Goal: Find specific page/section: Find specific page/section

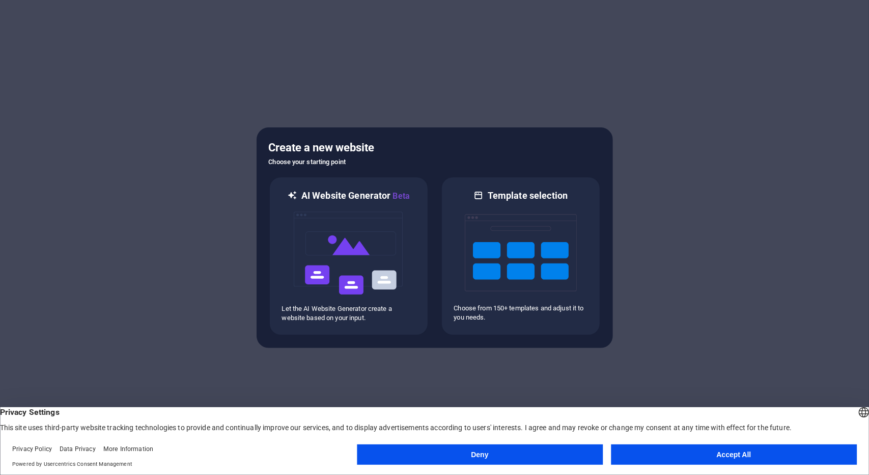
click at [755, 451] on button "Accept All" at bounding box center [734, 454] width 246 height 20
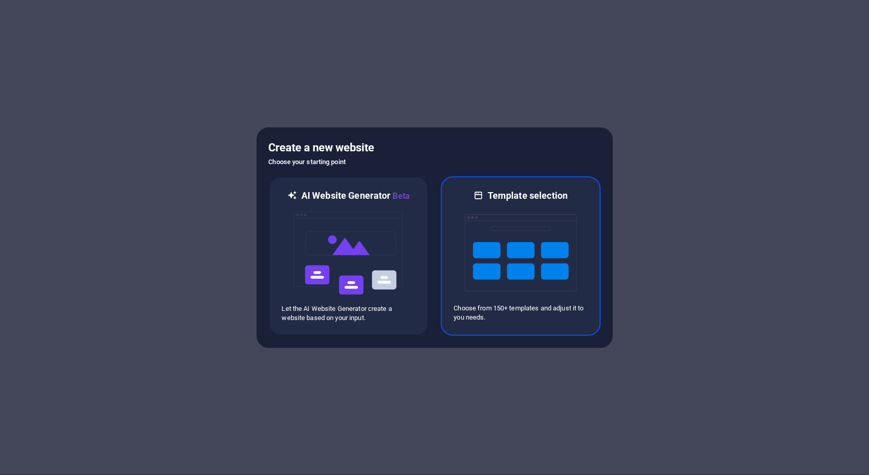
click at [521, 223] on img at bounding box center [521, 253] width 112 height 102
click at [843, 6] on div at bounding box center [434, 237] width 869 height 475
click at [559, 254] on img at bounding box center [521, 253] width 112 height 102
